Goal: Information Seeking & Learning: Understand process/instructions

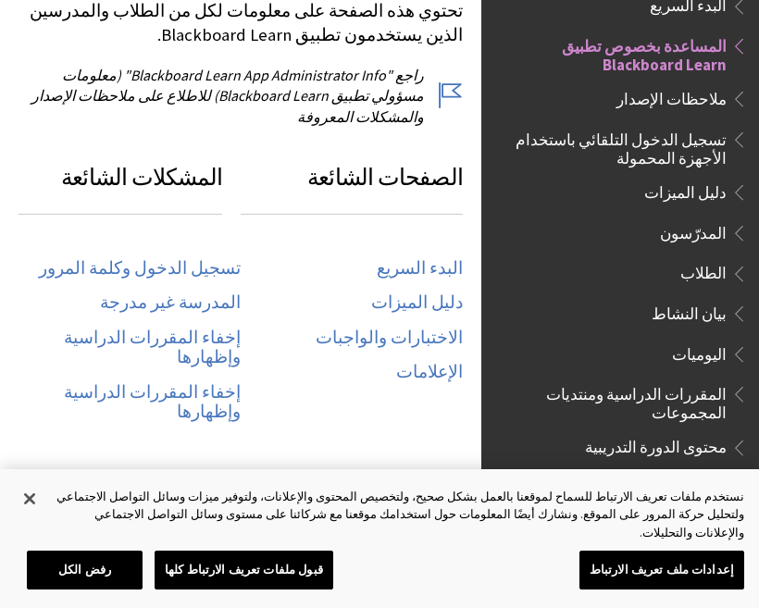
scroll to position [915, 0]
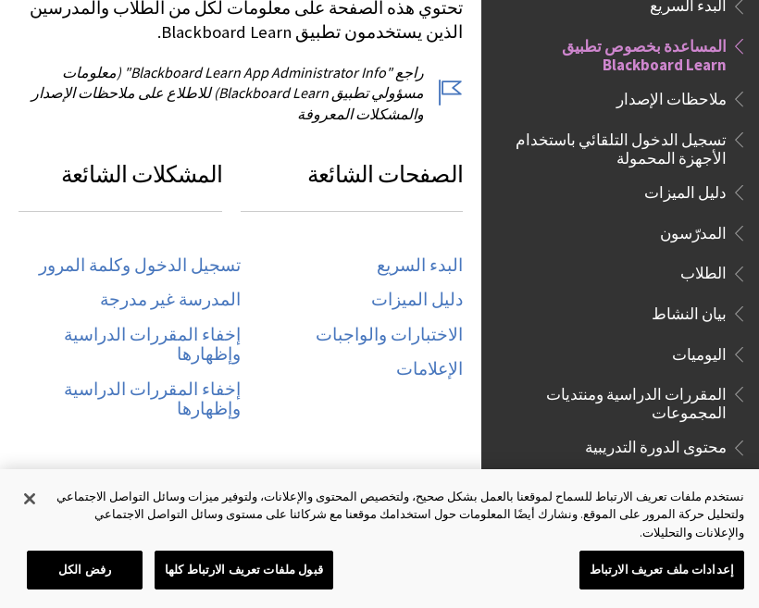
click at [117, 255] on link "تسجيل الدخول وكلمة المرور" at bounding box center [140, 265] width 202 height 21
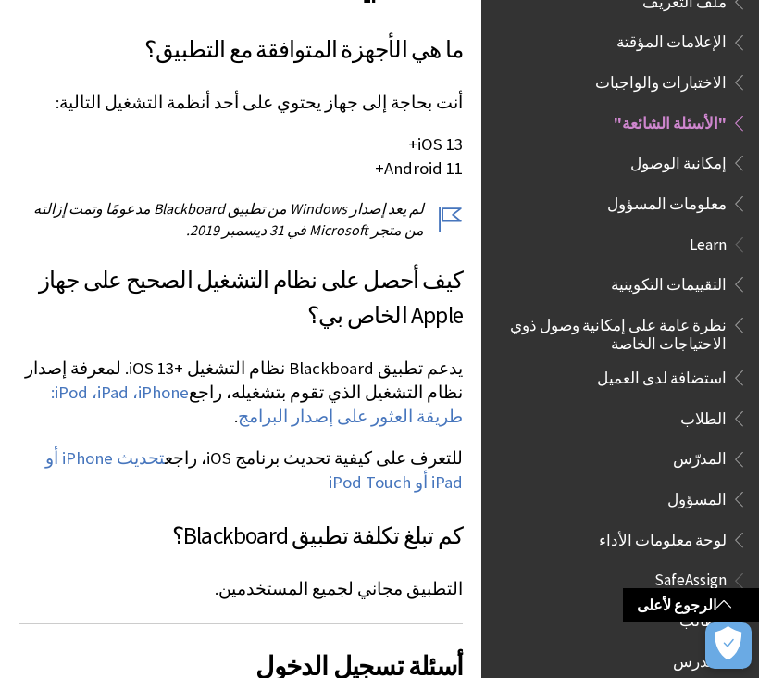
scroll to position [392, 0]
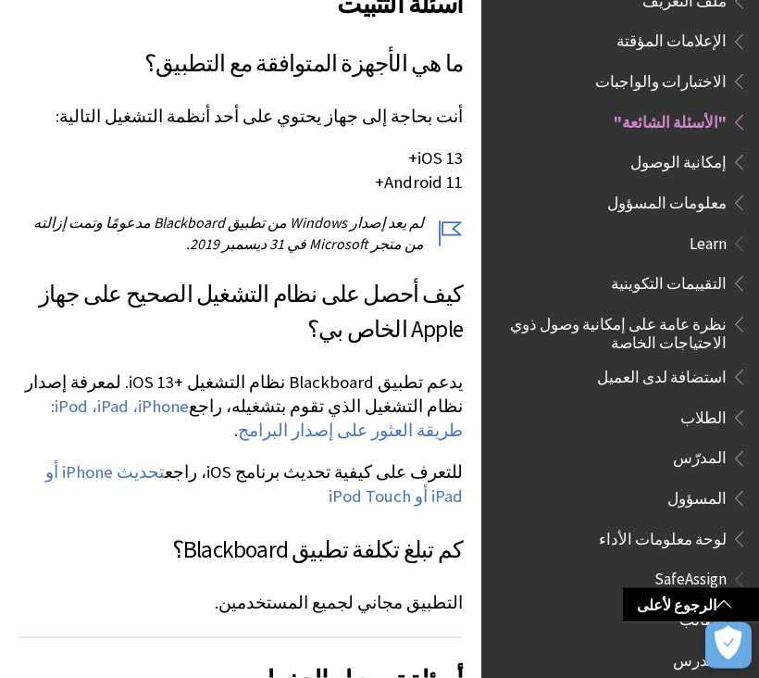
scroll to position [384, 0]
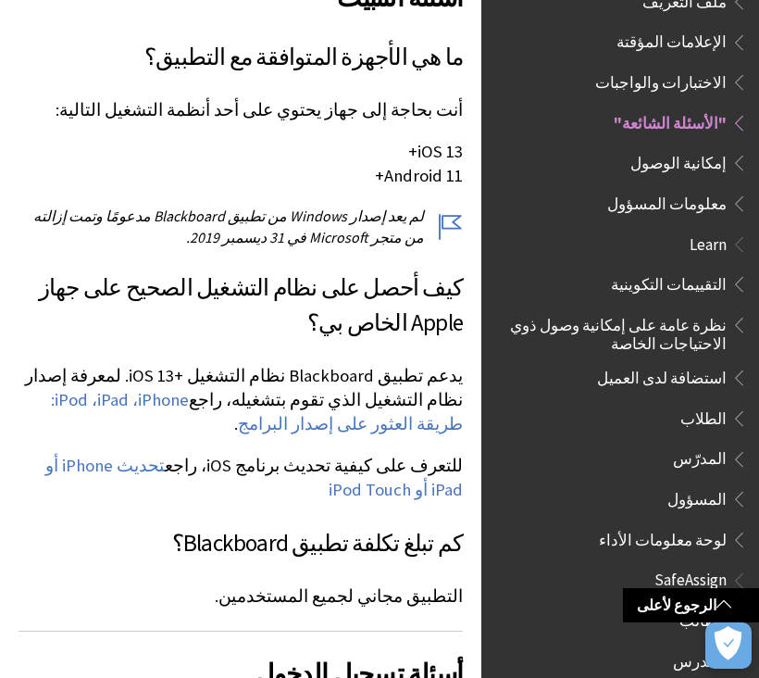
click at [743, 604] on span "Book outline for Blackboard SafeAssign" at bounding box center [736, 615] width 19 height 23
click at [716, 604] on span "الطالب" at bounding box center [702, 616] width 47 height 25
click at [737, 604] on span "Book outline for Blackboard SafeAssign" at bounding box center [736, 615] width 19 height 23
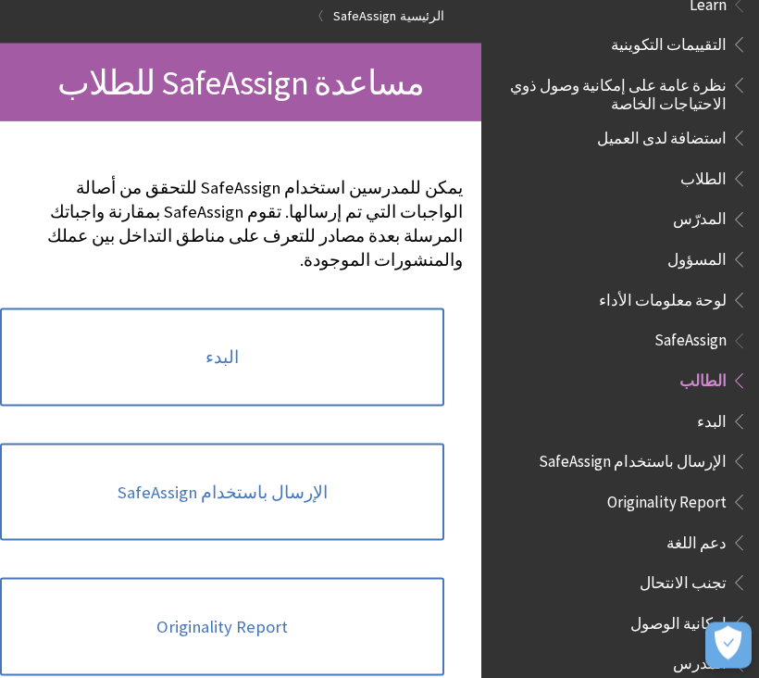
scroll to position [167, 0]
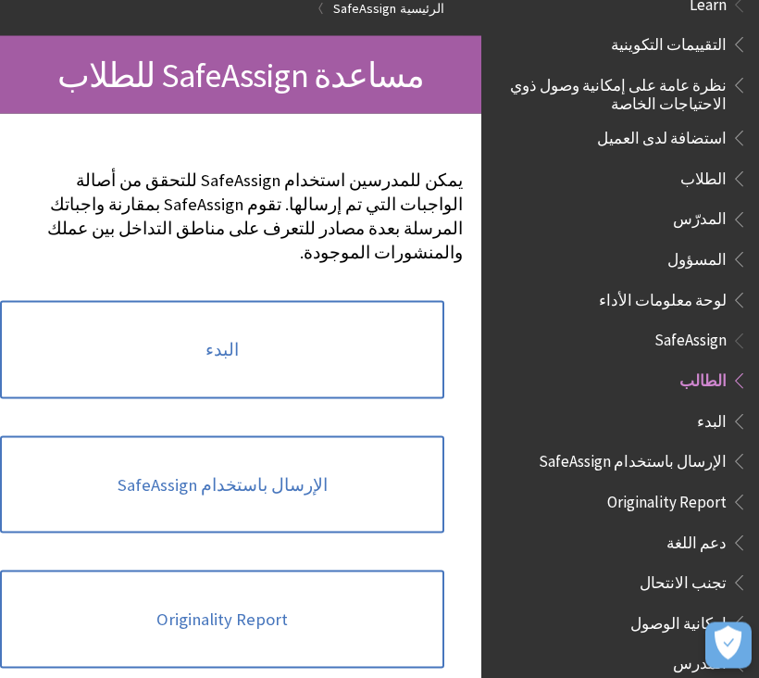
click at [93, 333] on link "البدء" at bounding box center [222, 350] width 444 height 98
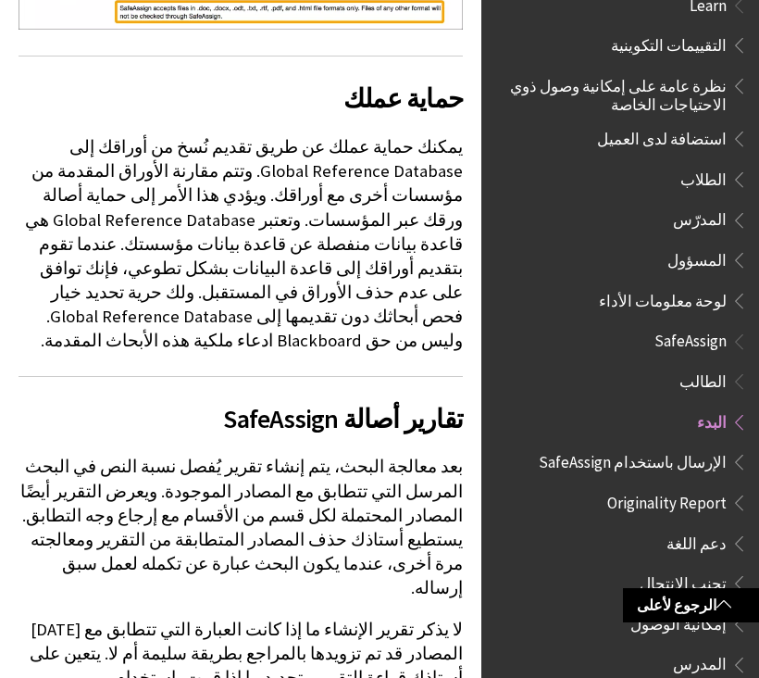
scroll to position [1070, 0]
